Goal: Task Accomplishment & Management: Manage account settings

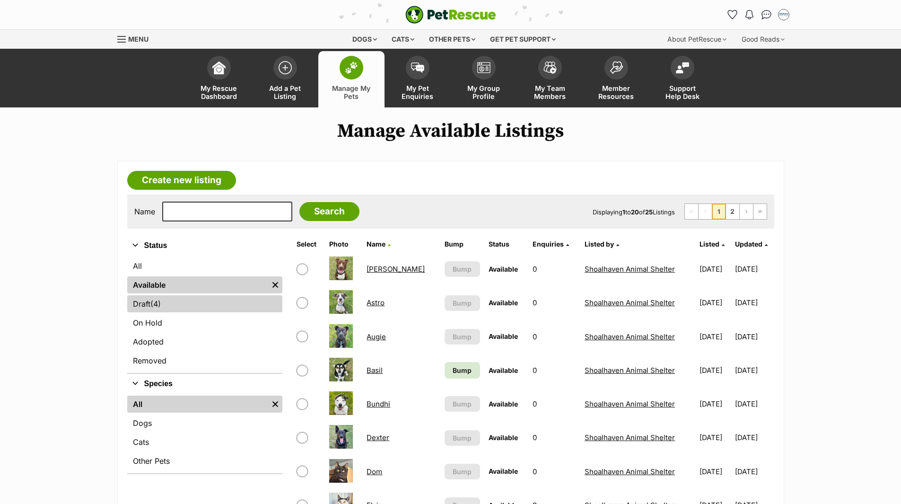
click at [141, 306] on link "Draft (4) Items" at bounding box center [204, 303] width 155 height 17
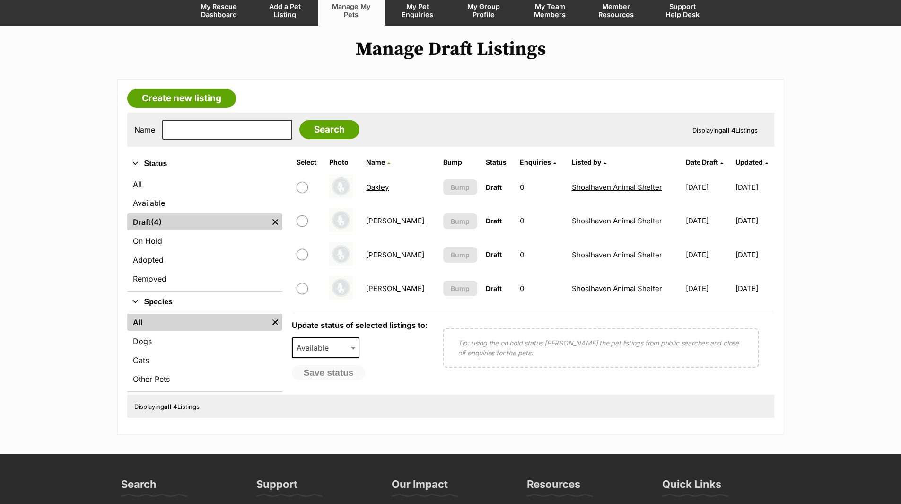
scroll to position [95, 0]
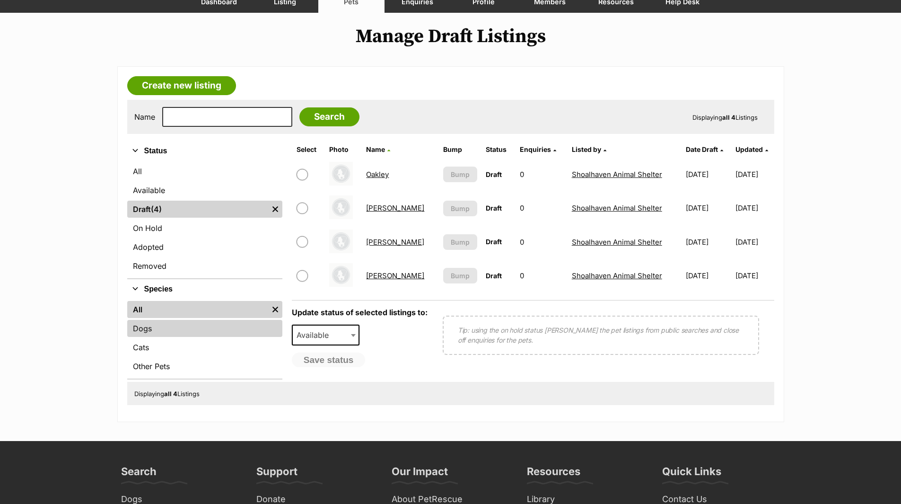
click at [134, 332] on link "Dogs" at bounding box center [204, 328] width 155 height 17
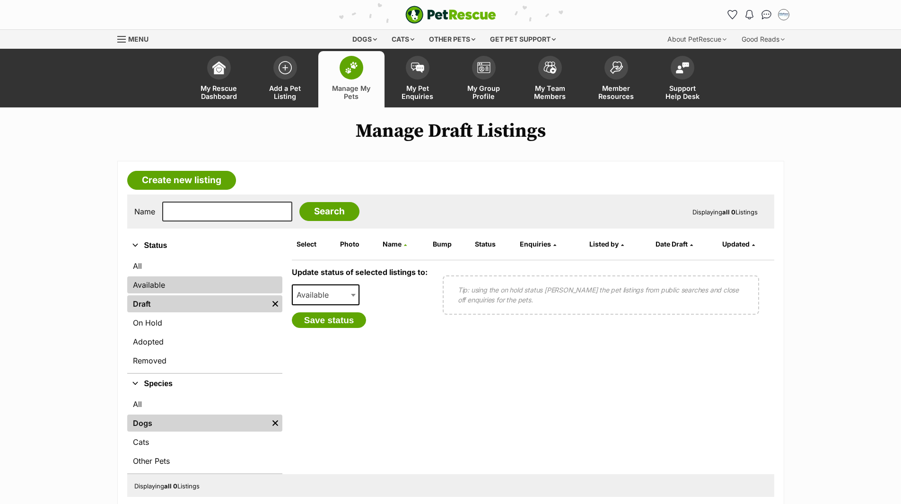
click at [151, 284] on link "Available" at bounding box center [204, 284] width 155 height 17
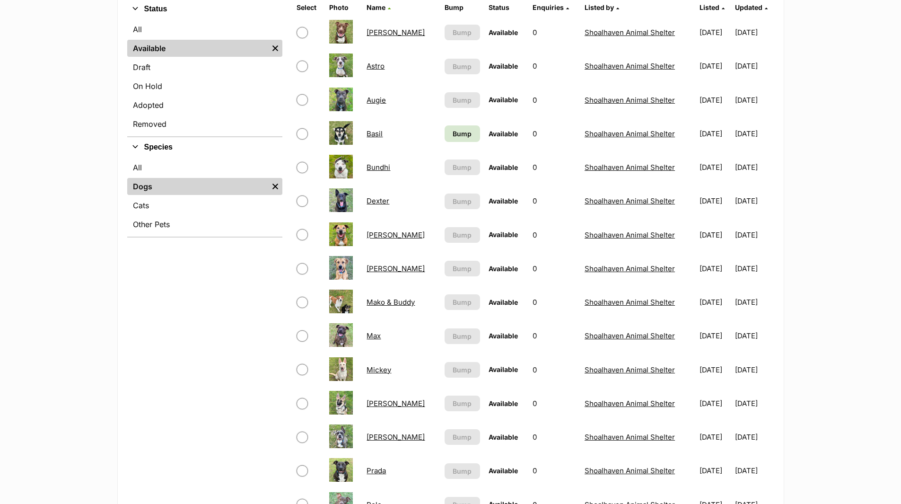
scroll to position [189, 0]
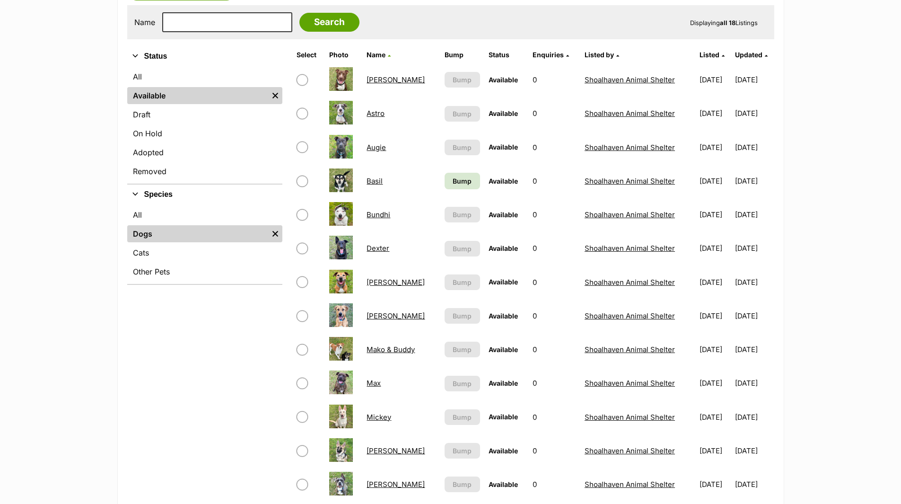
click at [367, 180] on link "Basil" at bounding box center [374, 180] width 16 height 9
